Goal: Information Seeking & Learning: Find specific fact

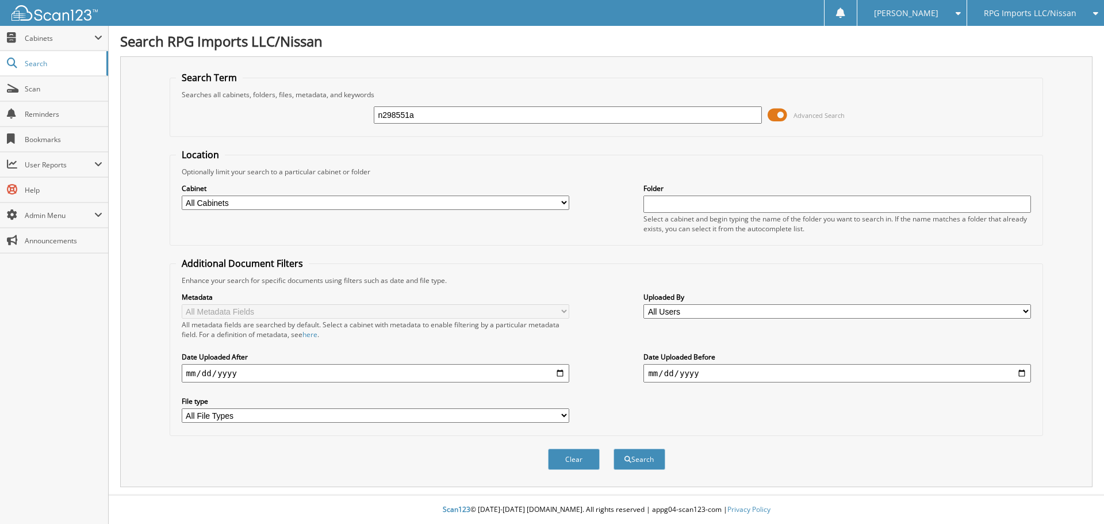
type input "n298551a"
click at [614, 449] on button "Search" at bounding box center [640, 459] width 52 height 21
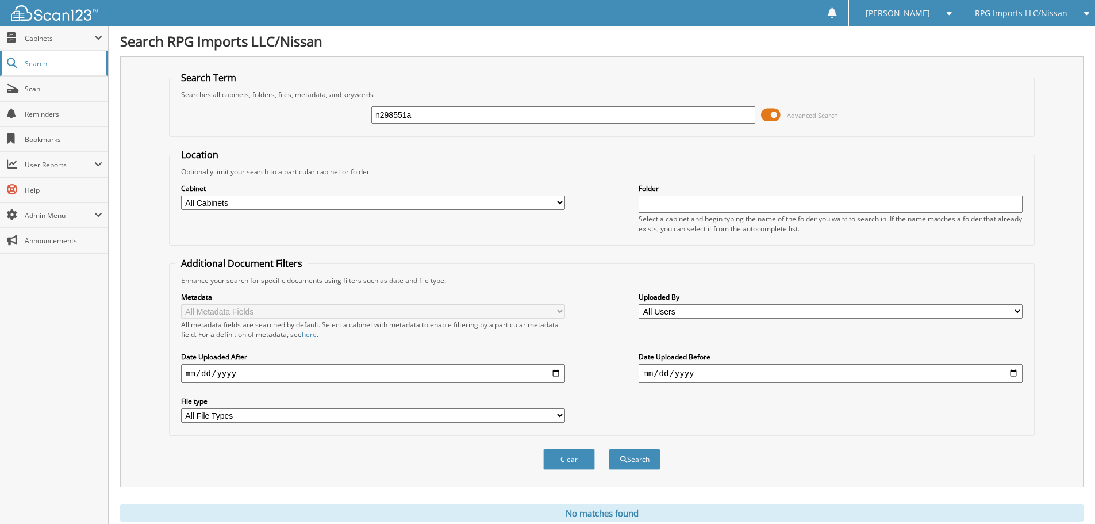
click at [60, 68] on span "Search" at bounding box center [63, 64] width 76 height 10
drag, startPoint x: 453, startPoint y: 114, endPoint x: 0, endPoint y: 67, distance: 455.1
click at [0, 67] on body "Stacia M. Settings Logout RPG Imports LLC/Nissan BMI Imports LLC/Kia,Hyundai,Mi…" at bounding box center [547, 281] width 1095 height 562
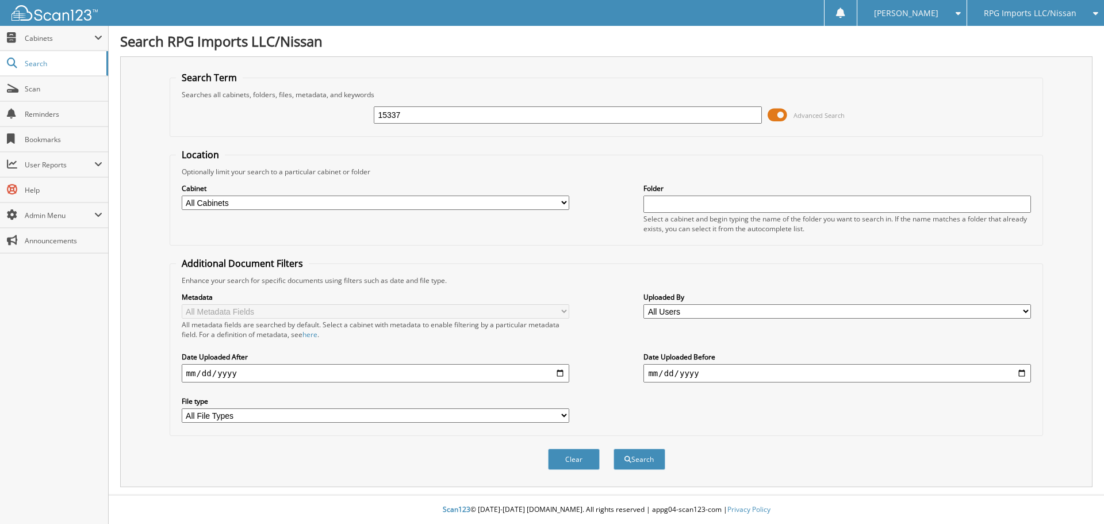
type input "15337"
click at [614, 449] on button "Search" at bounding box center [640, 459] width 52 height 21
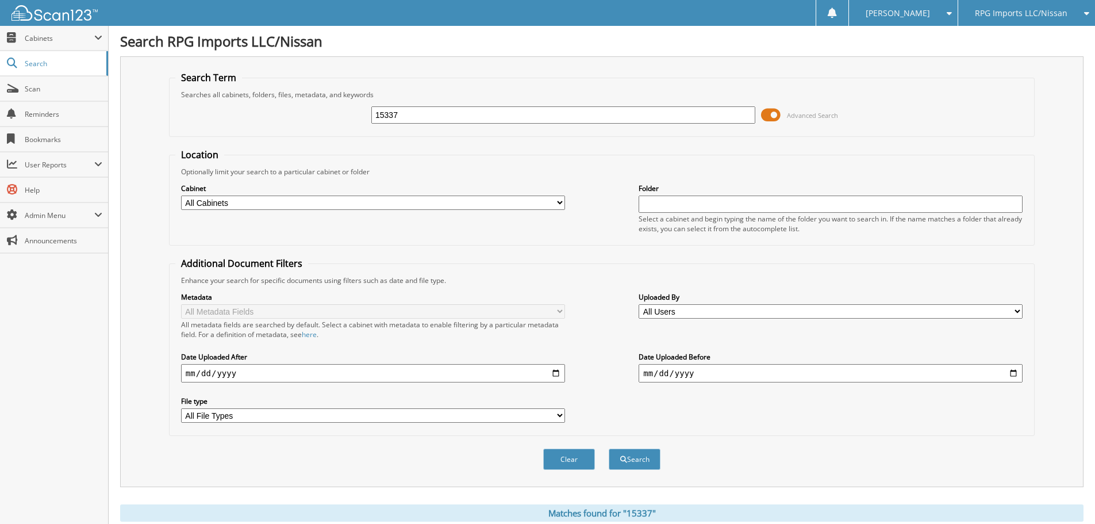
drag, startPoint x: 445, startPoint y: 112, endPoint x: 0, endPoint y: -4, distance: 460.0
type input "15358"
click at [609, 449] on button "Search" at bounding box center [635, 459] width 52 height 21
drag, startPoint x: 457, startPoint y: 117, endPoint x: 0, endPoint y: 76, distance: 458.4
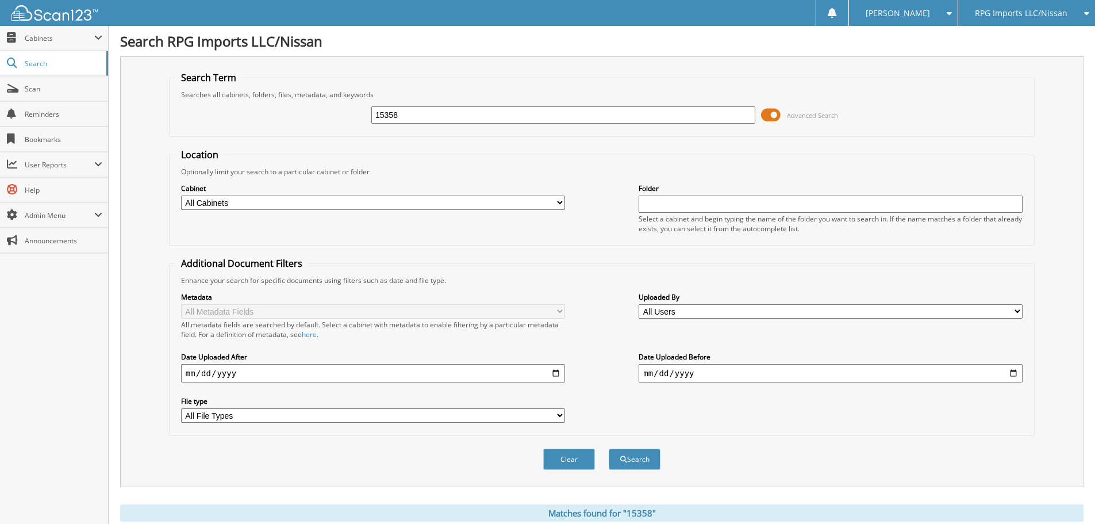
type input "15375"
click at [609, 449] on button "Search" at bounding box center [635, 459] width 52 height 21
drag, startPoint x: 422, startPoint y: 114, endPoint x: 0, endPoint y: 50, distance: 426.4
click at [0, 51] on body "[PERSON_NAME] Settings Logout RPG Imports LLC/Nissan BMI Imports LLC/Kia,Hyunda…" at bounding box center [547, 498] width 1095 height 997
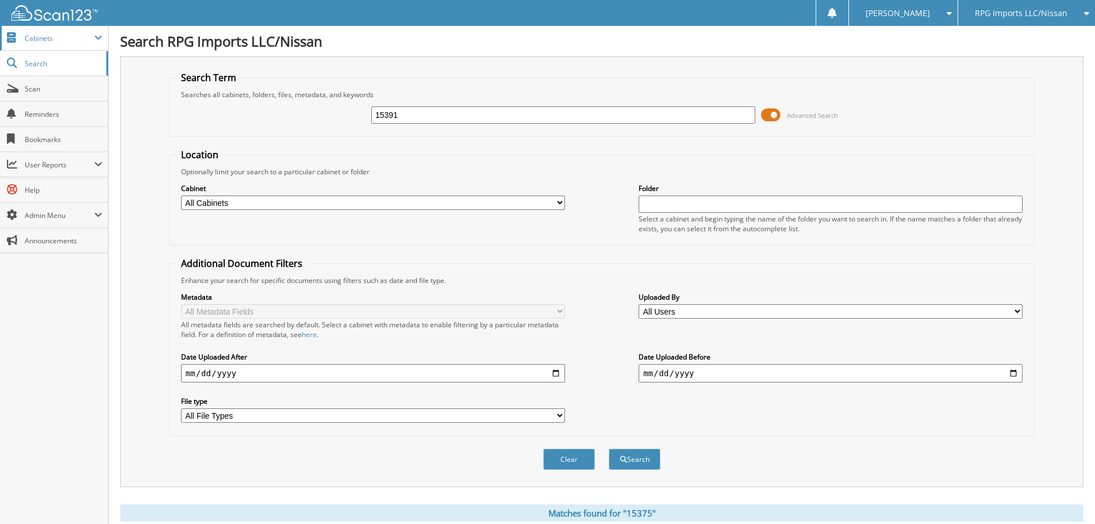
type input "15391"
click at [609, 449] on button "Search" at bounding box center [635, 459] width 52 height 21
drag, startPoint x: 491, startPoint y: 120, endPoint x: 0, endPoint y: 28, distance: 499.1
type input "15356"
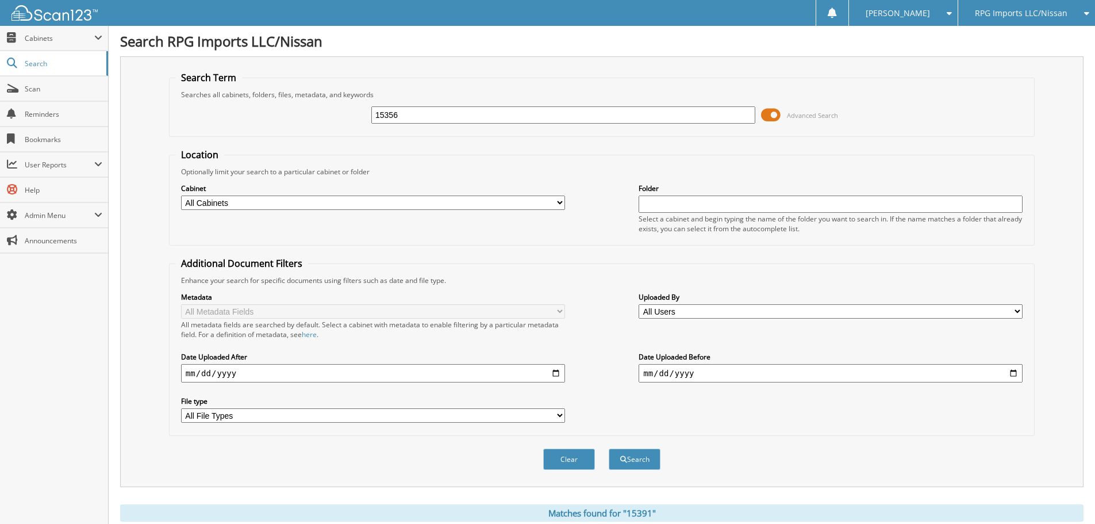
click at [609, 449] on button "Search" at bounding box center [635, 459] width 52 height 21
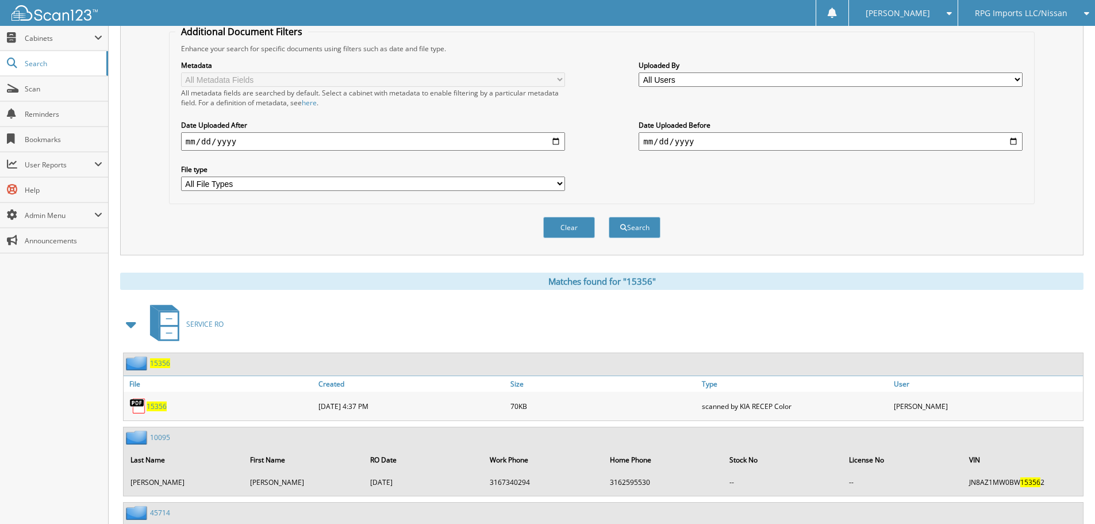
scroll to position [32, 0]
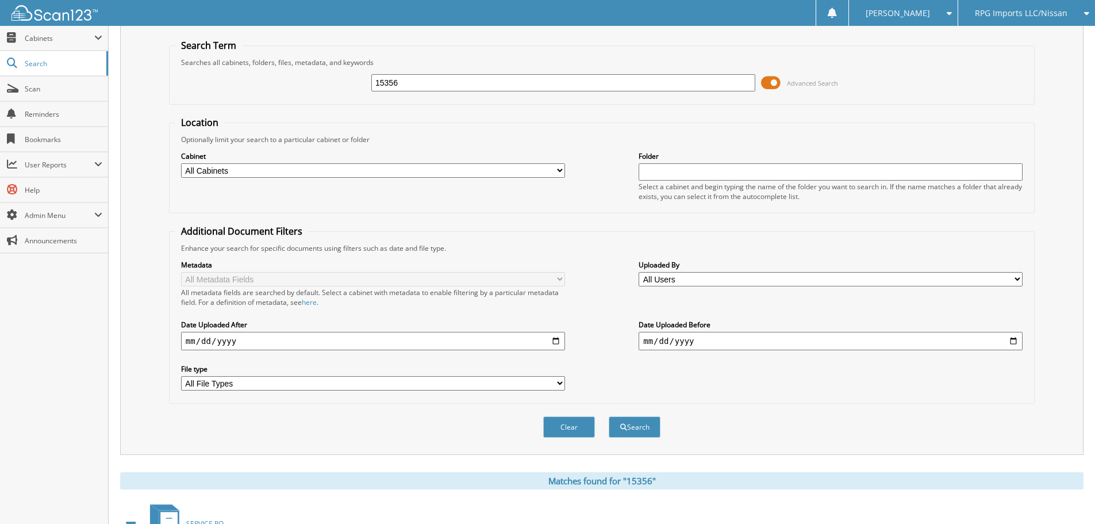
drag, startPoint x: 476, startPoint y: 88, endPoint x: 0, endPoint y: -39, distance: 492.8
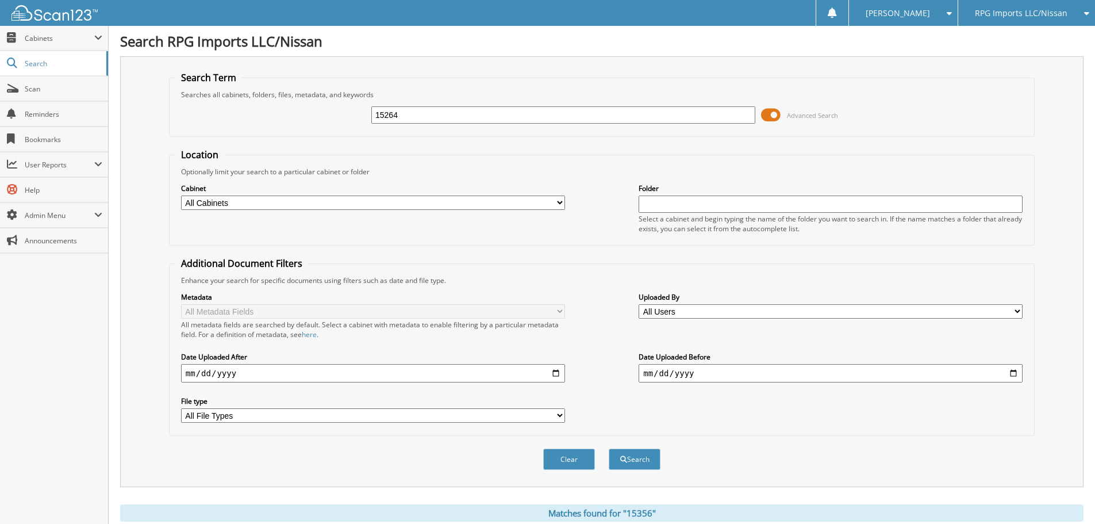
type input "15264"
click at [609, 449] on button "Search" at bounding box center [635, 459] width 52 height 21
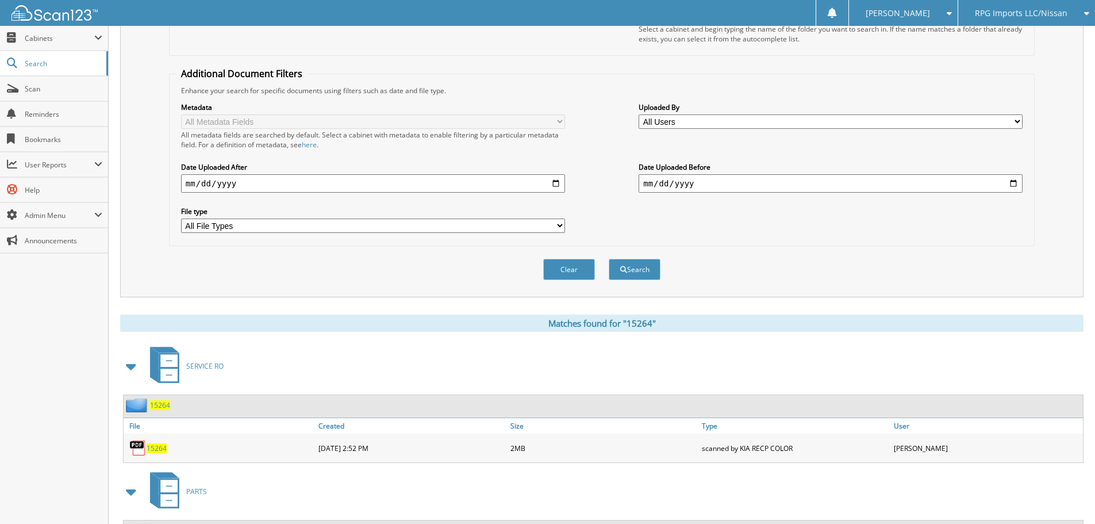
scroll to position [25, 0]
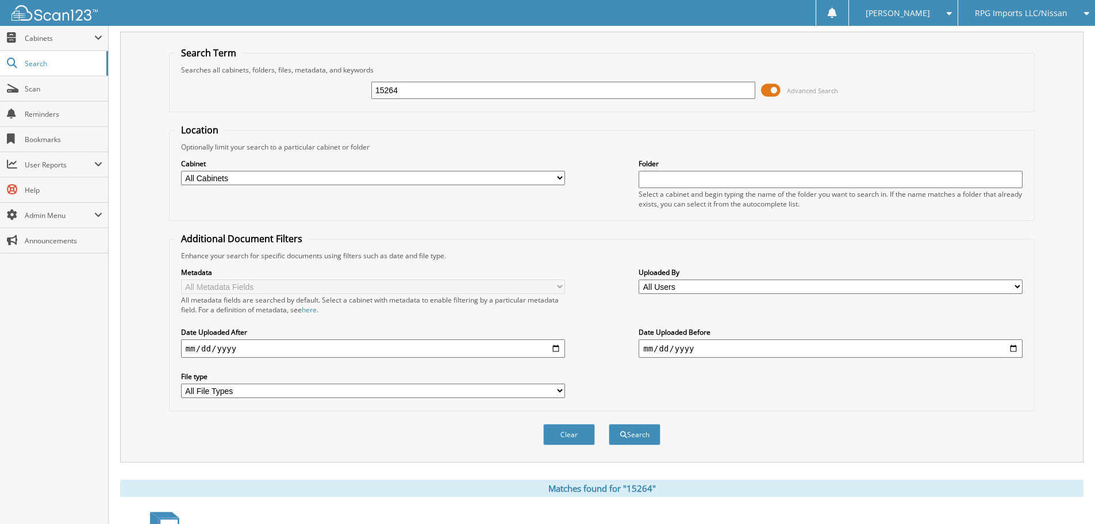
click at [440, 93] on input "15264" at bounding box center [563, 90] width 384 height 17
type input "15352"
click at [609, 424] on button "Search" at bounding box center [635, 434] width 52 height 21
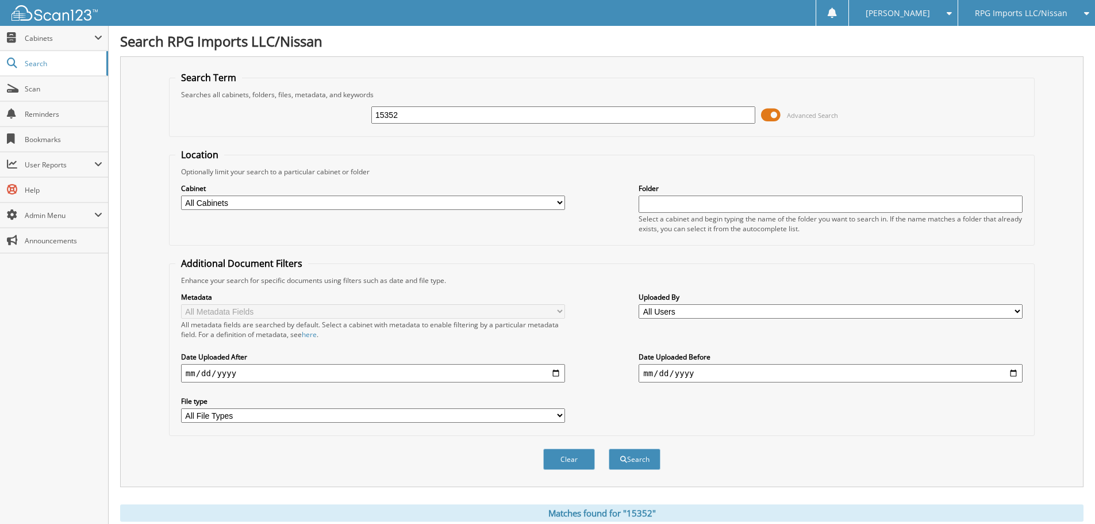
click at [463, 113] on input "15352" at bounding box center [563, 114] width 384 height 17
type input "15309"
click at [609, 449] on button "Search" at bounding box center [635, 459] width 52 height 21
click at [439, 115] on input "15309" at bounding box center [563, 114] width 384 height 17
type input "15319"
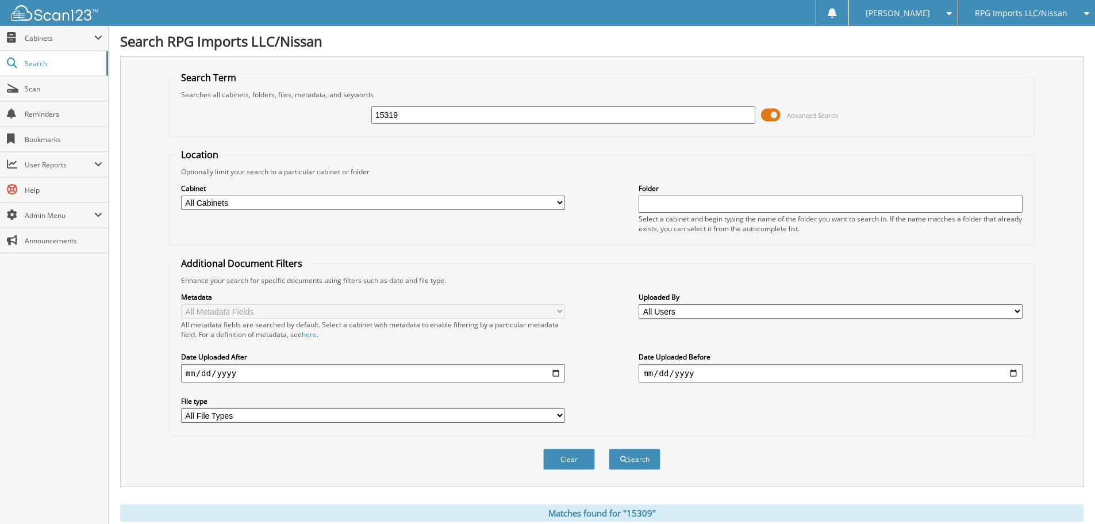
click at [609, 449] on button "Search" at bounding box center [635, 459] width 52 height 21
click at [459, 117] on input "15319" at bounding box center [563, 114] width 384 height 17
type input "15331"
click at [609, 449] on button "Search" at bounding box center [635, 459] width 52 height 21
drag, startPoint x: 454, startPoint y: 120, endPoint x: 0, endPoint y: 63, distance: 457.2
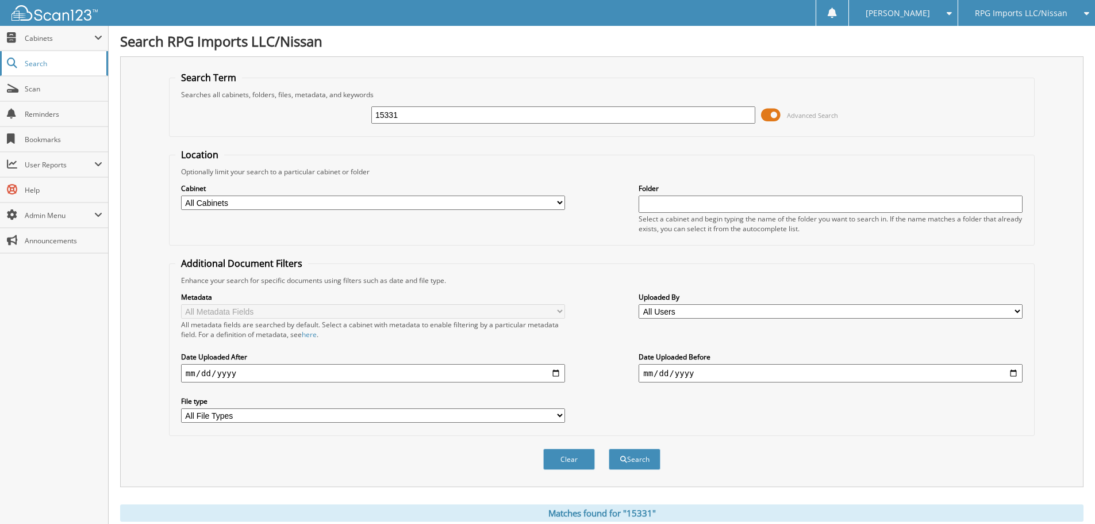
type input "15320"
click at [609, 449] on button "Search" at bounding box center [635, 459] width 52 height 21
drag, startPoint x: 449, startPoint y: 117, endPoint x: 37, endPoint y: 47, distance: 417.7
click at [74, 55] on body "[PERSON_NAME] Settings Logout RPG Imports LLC/Nissan BMI Imports LLC/Kia,Hyunda…" at bounding box center [547, 484] width 1095 height 968
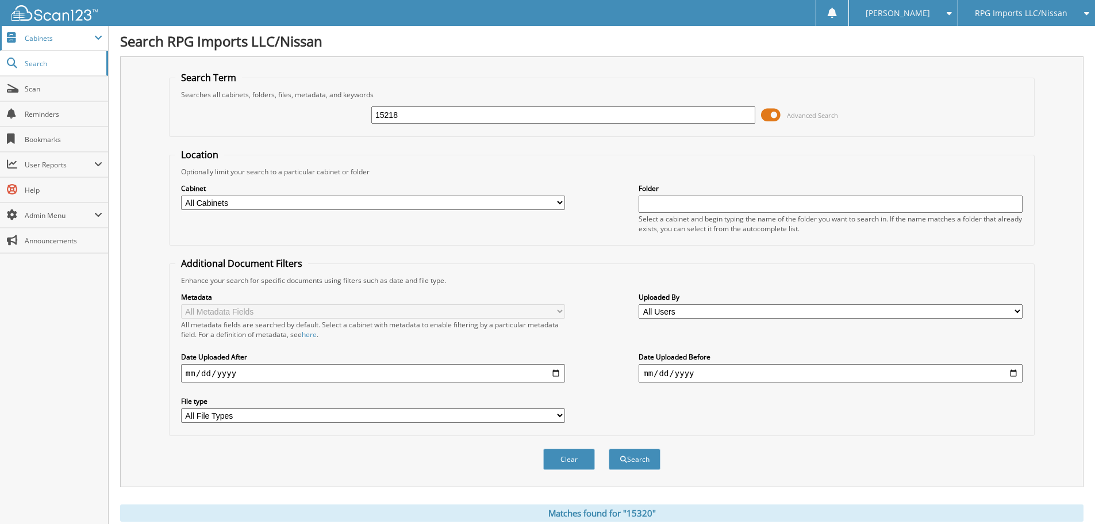
type input "15218"
click at [609, 449] on button "Search" at bounding box center [635, 459] width 52 height 21
click at [432, 117] on input "15218" at bounding box center [563, 114] width 384 height 17
type input "15192"
click at [609, 449] on button "Search" at bounding box center [635, 459] width 52 height 21
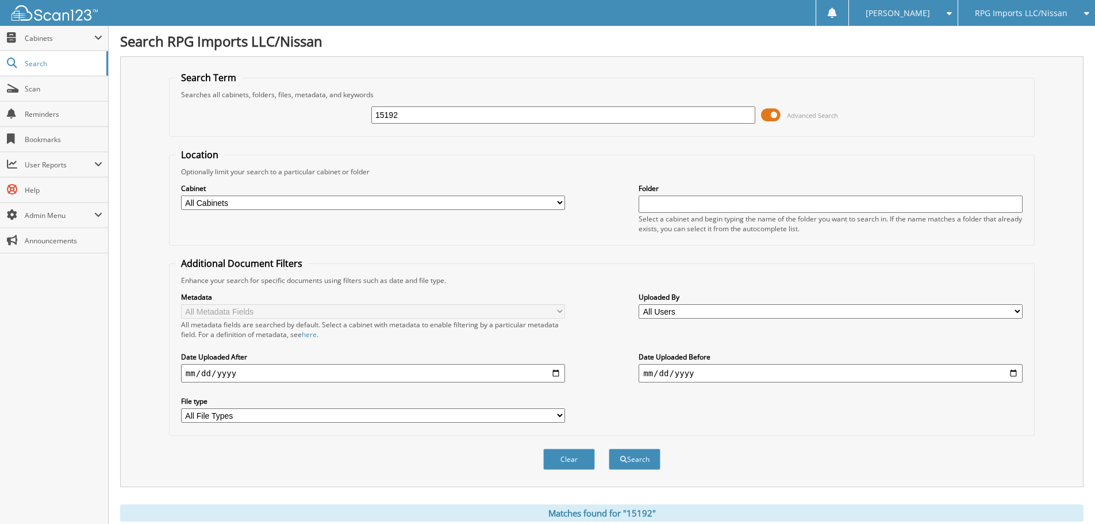
drag, startPoint x: 462, startPoint y: 116, endPoint x: 0, endPoint y: 6, distance: 475.3
type input "15199"
click at [609, 449] on button "Search" at bounding box center [635, 459] width 52 height 21
click at [480, 109] on input "15199" at bounding box center [563, 114] width 384 height 17
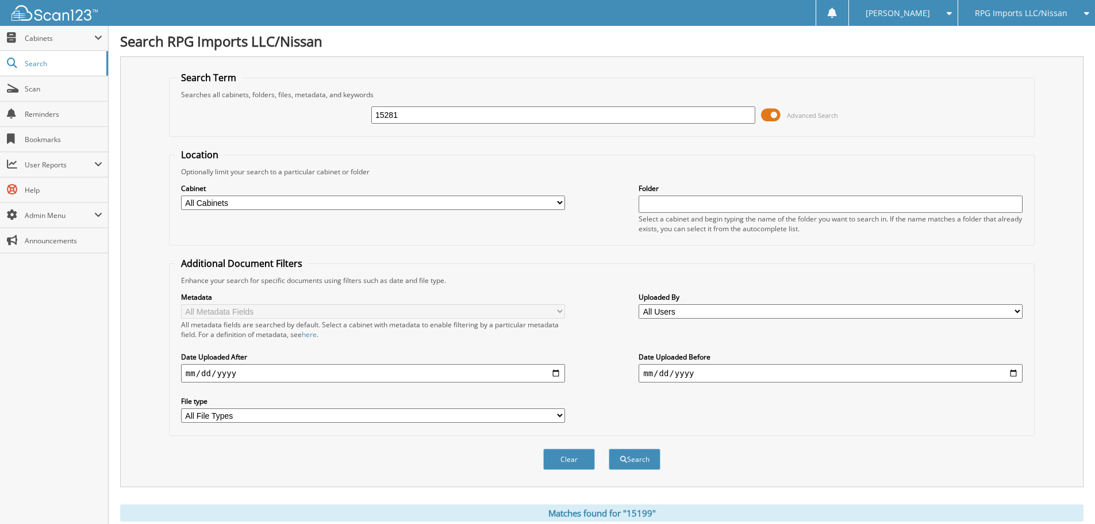
type input "15281"
click at [609, 449] on button "Search" at bounding box center [635, 459] width 52 height 21
click at [500, 119] on input "15281" at bounding box center [563, 114] width 384 height 17
type input "15323"
click at [609, 449] on button "Search" at bounding box center [635, 459] width 52 height 21
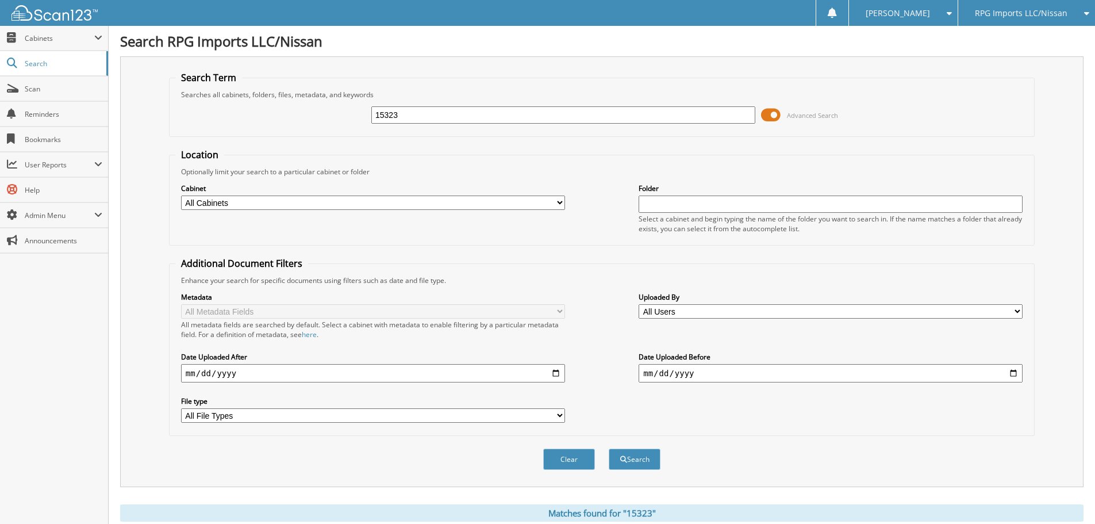
click at [447, 114] on input "15323" at bounding box center [563, 114] width 384 height 17
type input "15328"
click at [609, 449] on button "Search" at bounding box center [635, 459] width 52 height 21
click at [453, 113] on input "15328" at bounding box center [563, 114] width 384 height 17
type input "15389"
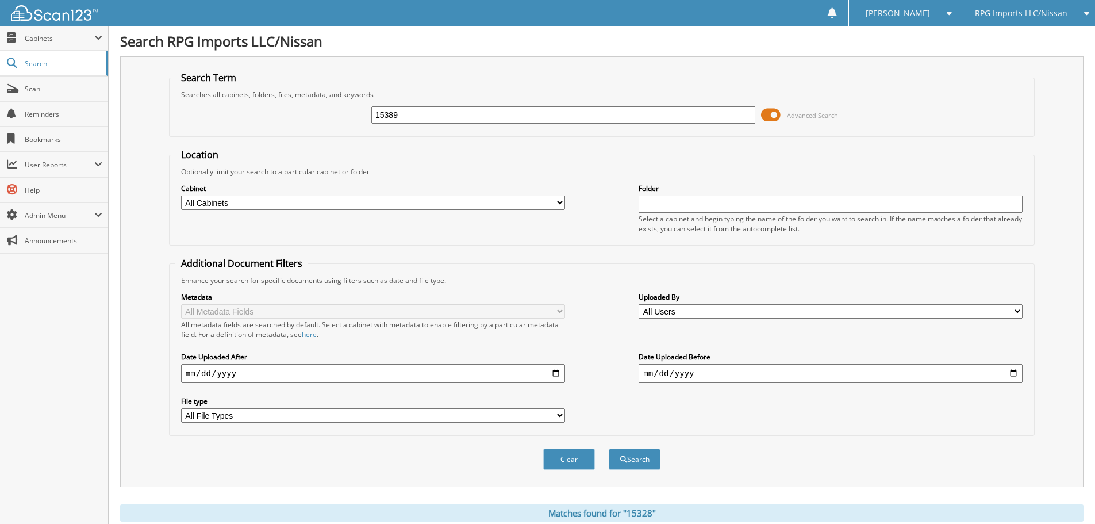
click at [609, 449] on button "Search" at bounding box center [635, 459] width 52 height 21
click at [472, 122] on input "15389" at bounding box center [563, 114] width 384 height 17
type input "15336"
click at [609, 449] on button "Search" at bounding box center [635, 459] width 52 height 21
click at [511, 109] on input "15336" at bounding box center [563, 114] width 384 height 17
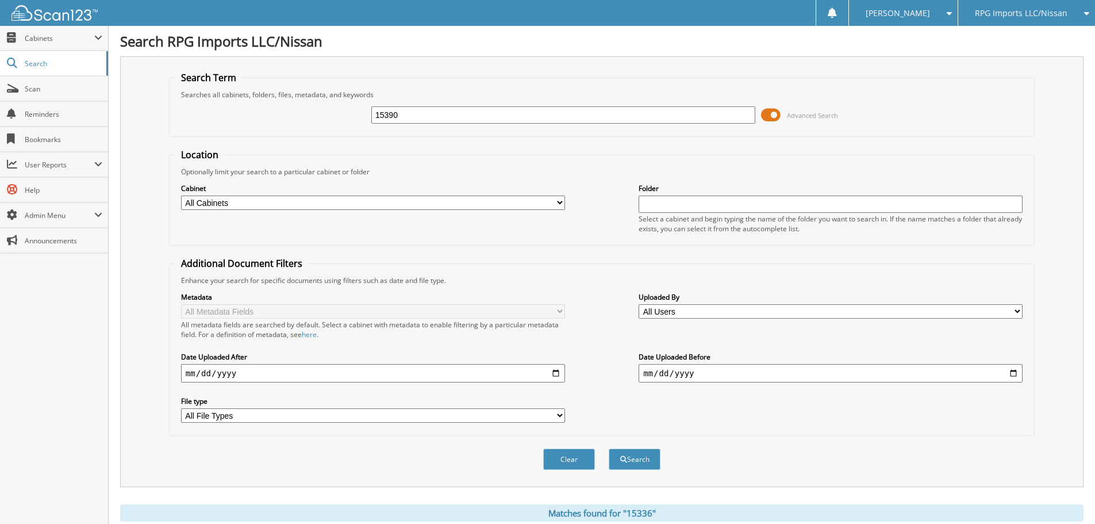
type input "15390"
click at [609, 449] on button "Search" at bounding box center [635, 459] width 52 height 21
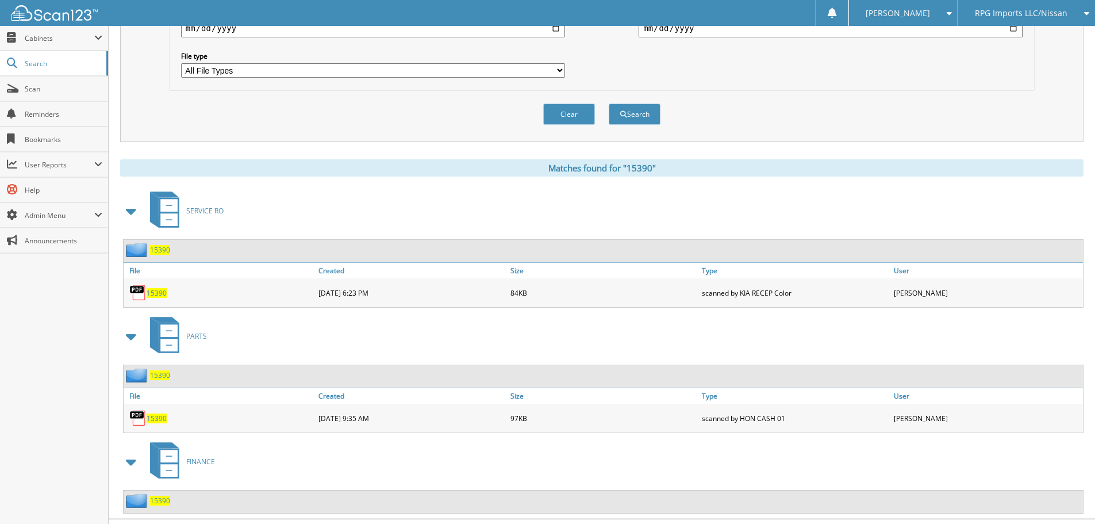
scroll to position [370, 0]
